Goal: Task Accomplishment & Management: Use online tool/utility

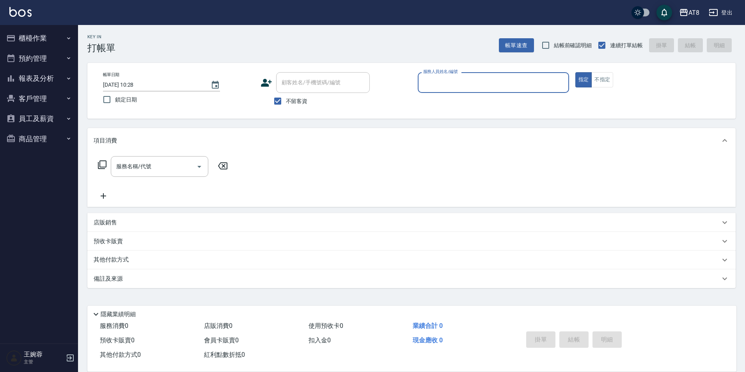
click at [56, 28] on ul "櫃檯作業 打帳單 帳單列表 掛單列表 現金收支登錄 材料自購登錄 每日結帳 排班表 現場電腦打卡 預約管理 預約管理 單日預約紀錄 單週預約紀錄 報表及分析 …" at bounding box center [39, 88] width 72 height 127
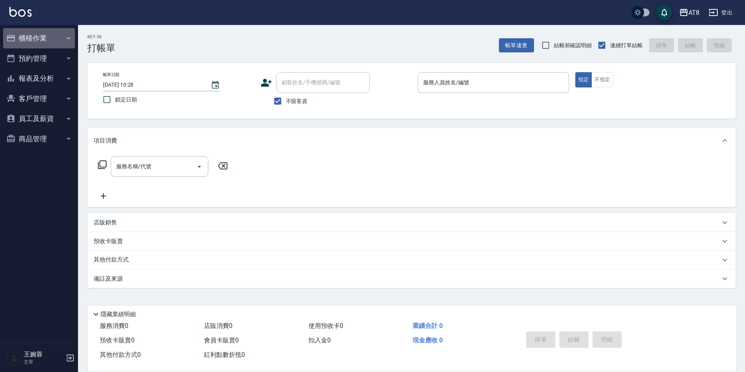
click at [44, 36] on button "櫃檯作業" at bounding box center [39, 38] width 72 height 20
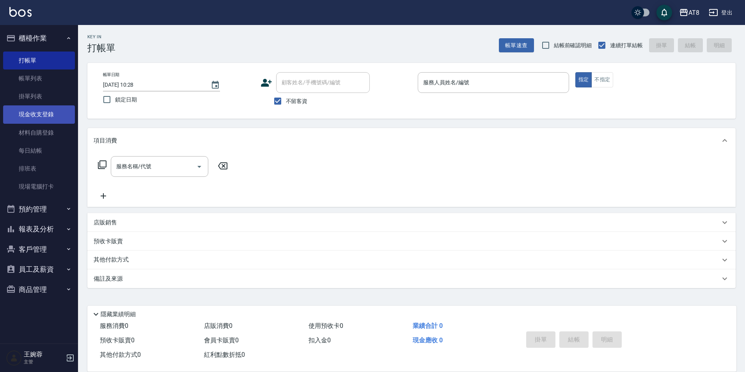
click at [57, 109] on link "現金收支登錄" at bounding box center [39, 114] width 72 height 18
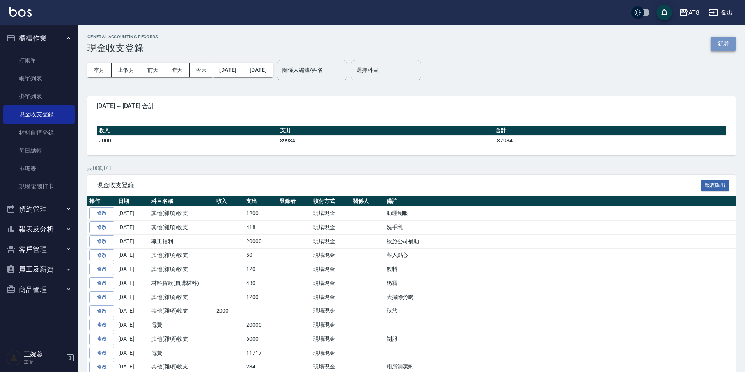
click at [726, 42] on button "新增" at bounding box center [722, 44] width 25 height 14
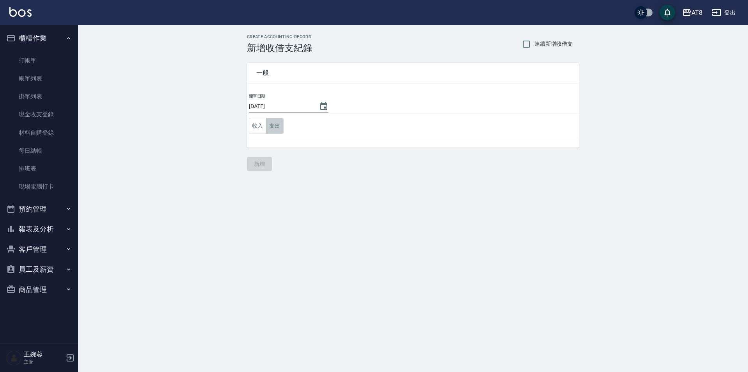
click at [274, 127] on button "支出" at bounding box center [275, 126] width 18 height 16
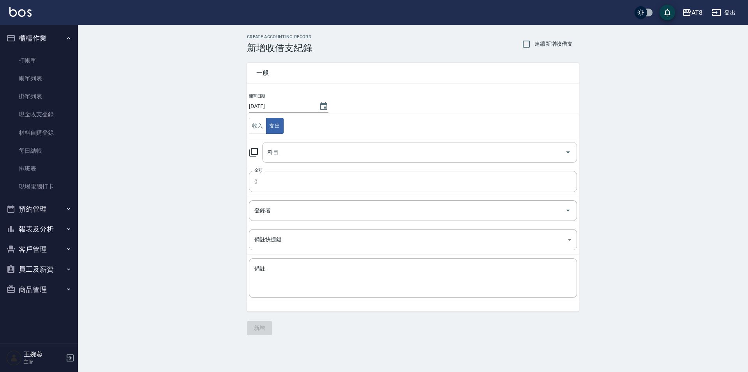
click at [312, 154] on input "科目" at bounding box center [414, 152] width 296 height 14
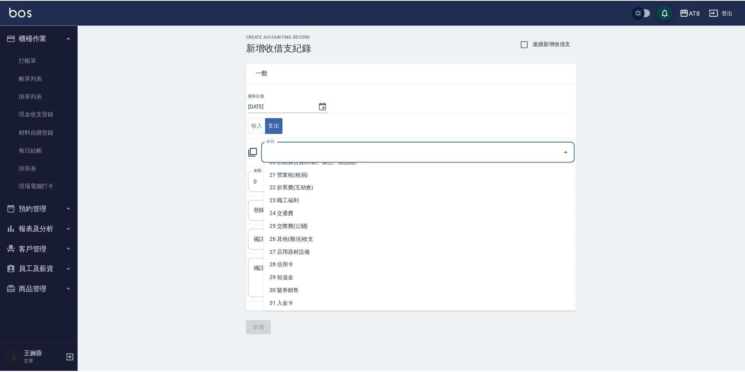
scroll to position [269, 0]
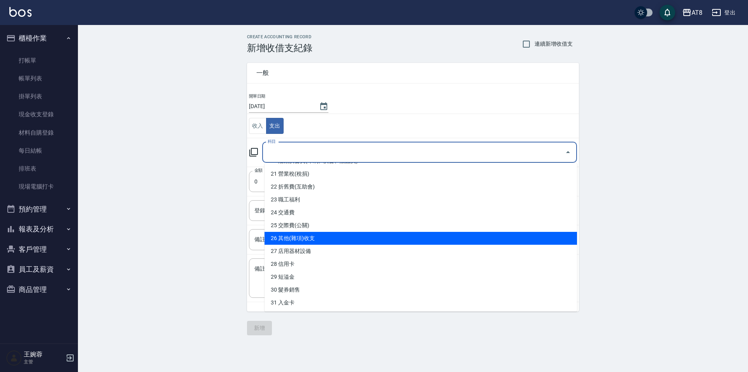
click at [564, 239] on li "26 其他(雜項)收支" at bounding box center [421, 238] width 313 height 13
type input "26 其他(雜項)收支"
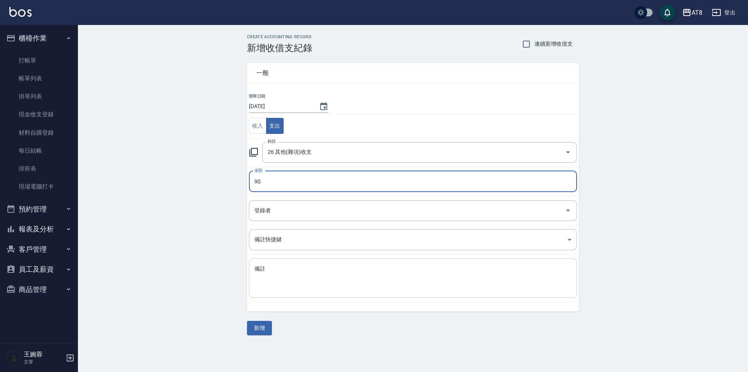
type input "90"
click at [528, 279] on textarea "備註" at bounding box center [413, 278] width 317 height 27
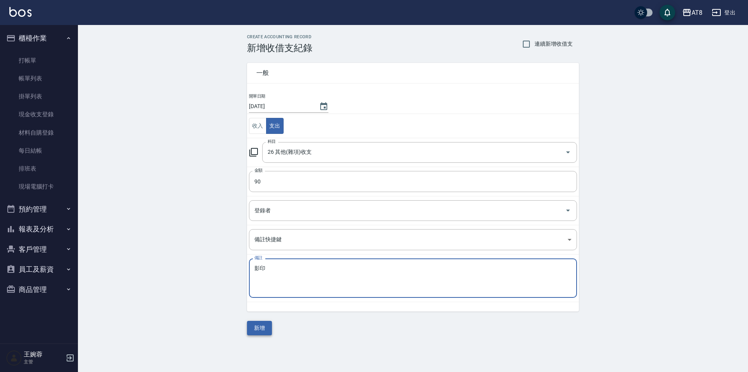
type textarea "影印"
click at [259, 329] on button "新增" at bounding box center [259, 327] width 25 height 14
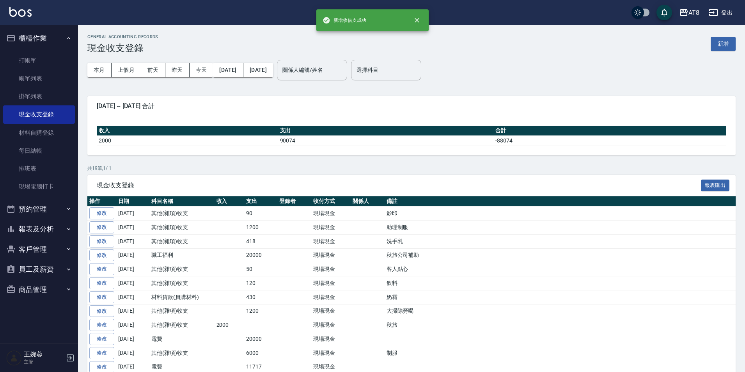
click at [24, 10] on img at bounding box center [20, 12] width 22 height 10
